Goal: Entertainment & Leisure: Consume media (video, audio)

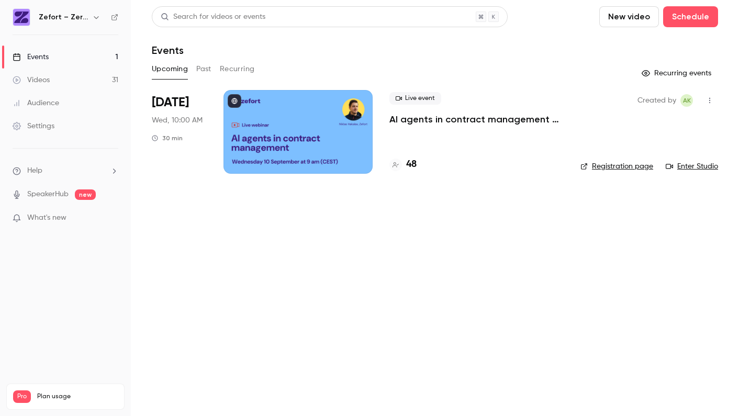
click at [40, 77] on div "Videos" at bounding box center [31, 80] width 37 height 10
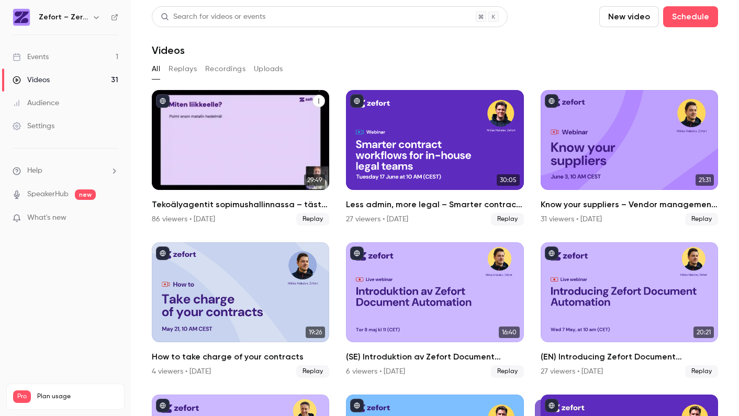
click at [235, 161] on div "Tekoälyagentit sopimushallinnassa – tästä kaikki puhuvat juuri nyt" at bounding box center [240, 140] width 177 height 100
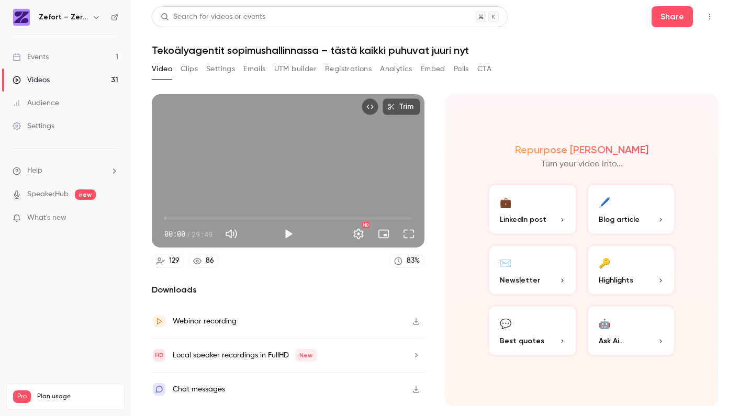
click at [232, 232] on button "Mute" at bounding box center [231, 233] width 21 height 21
type input "*"
click at [287, 232] on button "Play" at bounding box center [288, 233] width 21 height 21
drag, startPoint x: 165, startPoint y: 218, endPoint x: 228, endPoint y: 211, distance: 62.6
click at [228, 217] on span "07:34" at bounding box center [227, 218] width 3 height 3
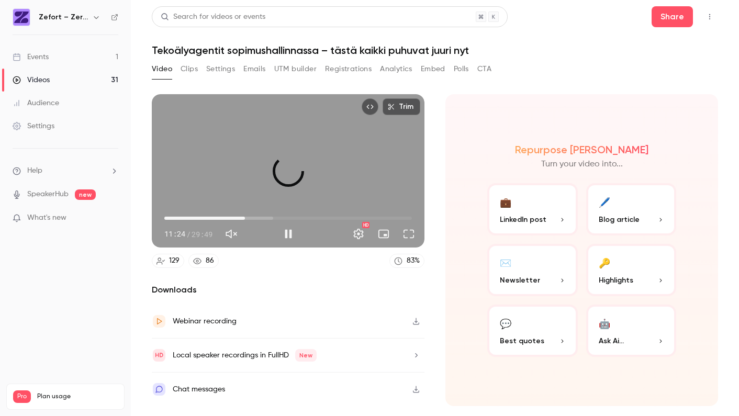
drag, startPoint x: 229, startPoint y: 218, endPoint x: 243, endPoint y: 215, distance: 14.4
click at [243, 217] on span "09:42" at bounding box center [244, 218] width 3 height 3
click at [287, 231] on button "Pause" at bounding box center [288, 233] width 21 height 21
type input "*****"
